Goal: Task Accomplishment & Management: Manage account settings

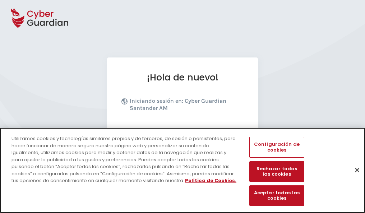
scroll to position [88, 0]
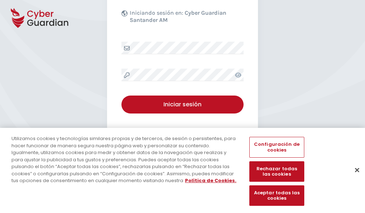
click at [353, 177] on button "Cerrar" at bounding box center [357, 170] width 16 height 16
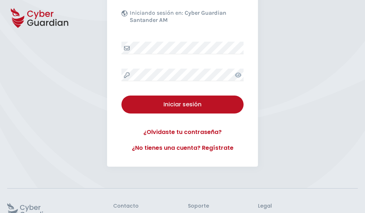
click at [121, 95] on button "Iniciar sesión" at bounding box center [182, 104] width 122 height 18
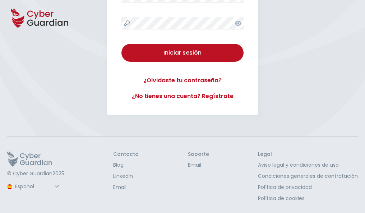
scroll to position [0, 0]
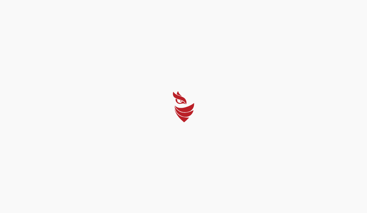
select select "English"
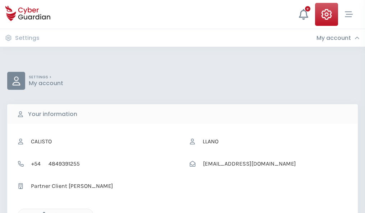
click at [42, 212] on icon "button" at bounding box center [42, 215] width 6 height 6
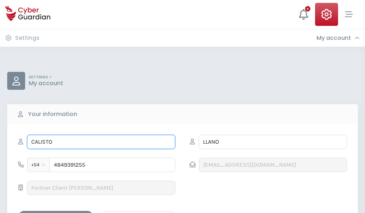
click at [101, 142] on input "CALISTO" at bounding box center [101, 142] width 148 height 14
type input "C"
type input "África"
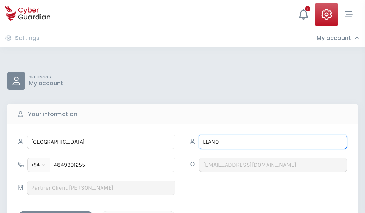
click at [272, 142] on input "LLANO" at bounding box center [272, 142] width 148 height 14
type input "L"
type input "Villegas"
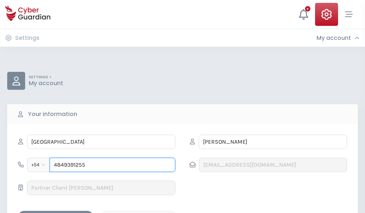
click at [112, 165] on input "4849391255" at bounding box center [113, 165] width 126 height 14
type input "4"
type input "4949640909"
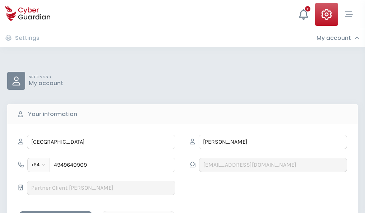
click at [56, 212] on div "Save changes" at bounding box center [55, 216] width 65 height 9
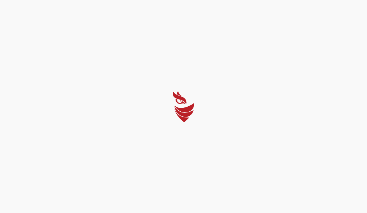
select select "English"
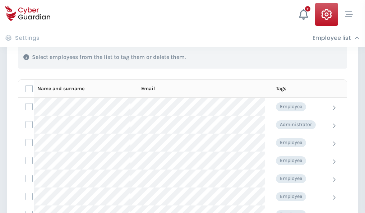
scroll to position [307, 0]
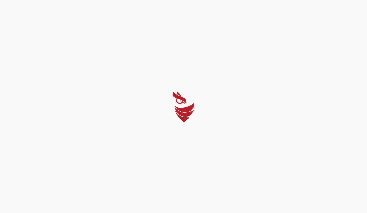
select select "English"
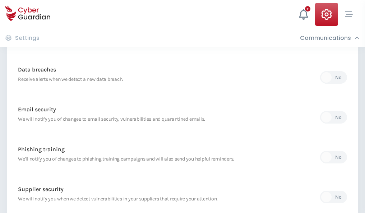
scroll to position [378, 0]
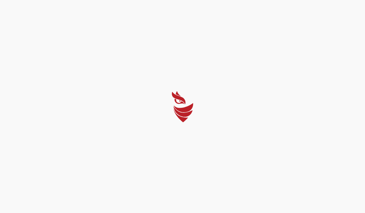
select select "English"
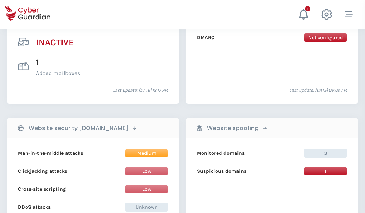
scroll to position [711, 0]
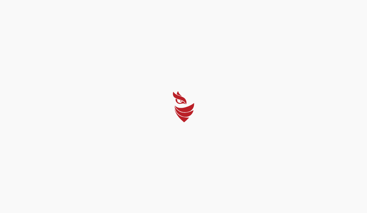
select select "English"
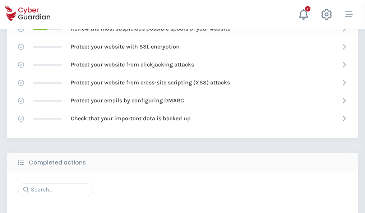
scroll to position [478, 0]
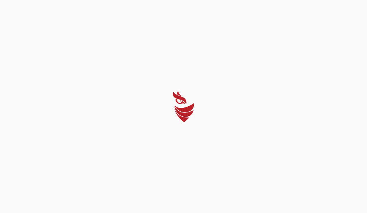
select select "English"
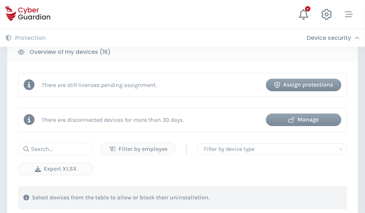
scroll to position [660, 0]
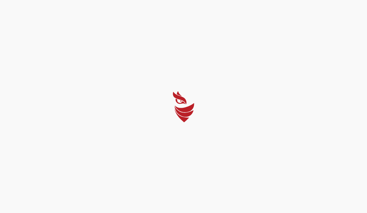
select select "English"
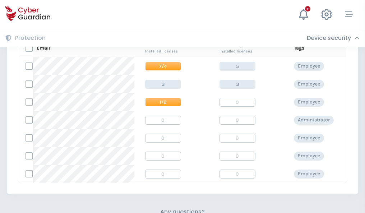
scroll to position [308, 0]
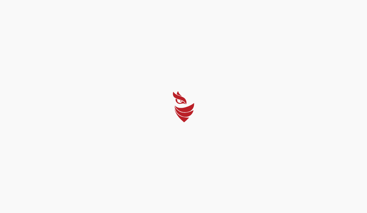
select select "English"
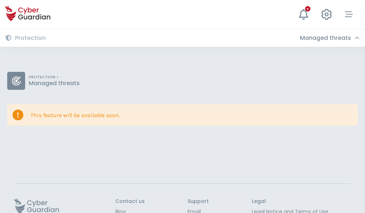
scroll to position [47, 0]
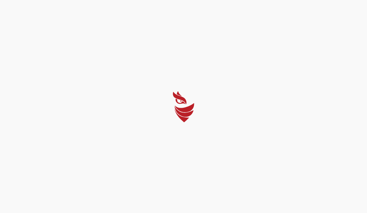
select select "English"
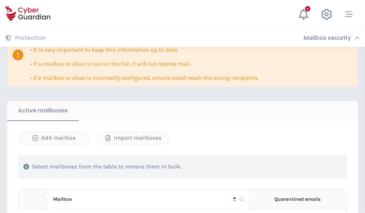
scroll to position [422, 0]
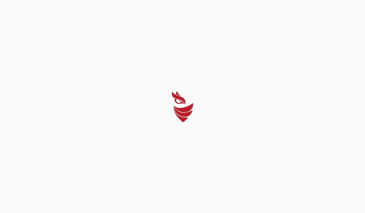
select select "English"
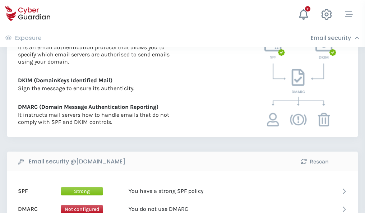
scroll to position [387, 0]
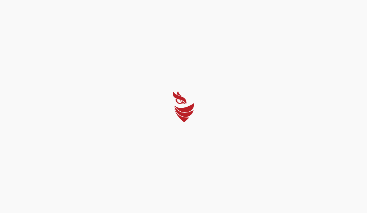
select select "English"
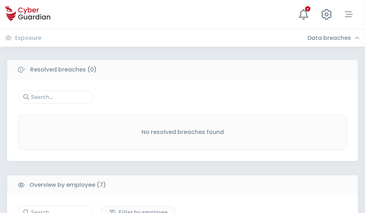
scroll to position [593, 0]
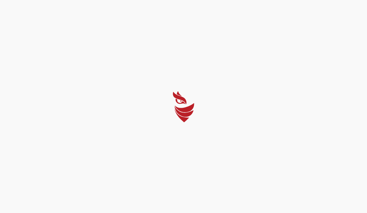
select select "English"
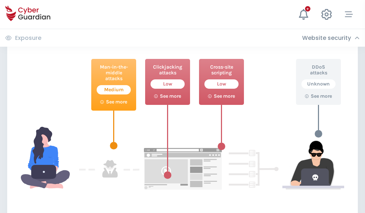
scroll to position [391, 0]
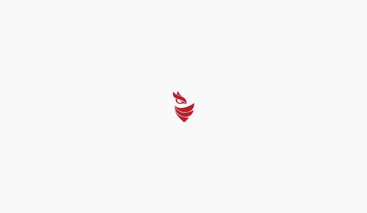
select select "English"
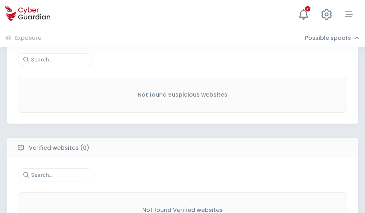
scroll to position [375, 0]
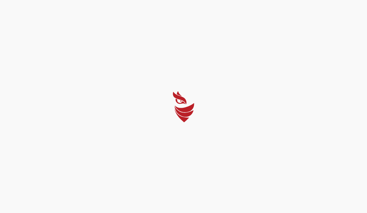
select select "English"
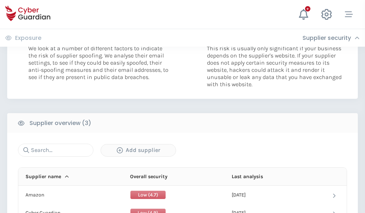
scroll to position [393, 0]
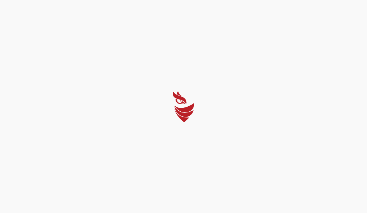
select select "English"
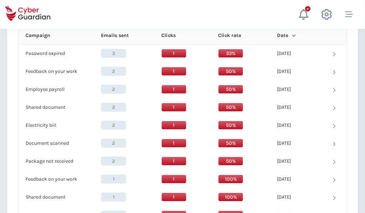
scroll to position [635, 0]
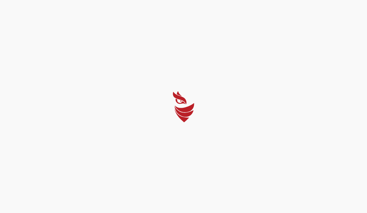
select select "English"
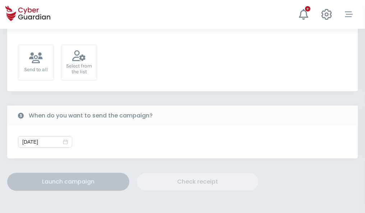
scroll to position [263, 0]
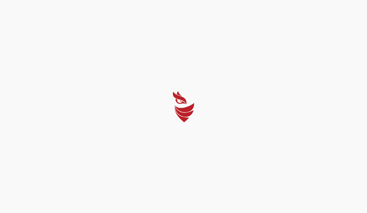
select select "English"
